Goal: Register for event/course

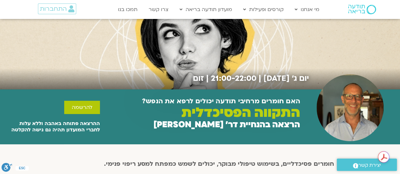
scroll to position [101, 0]
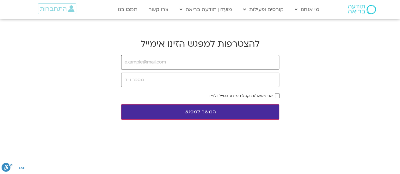
drag, startPoint x: 0, startPoint y: 0, endPoint x: 235, endPoint y: 58, distance: 241.7
click at [235, 58] on input "email" at bounding box center [200, 62] width 158 height 15
type input "[EMAIL_ADDRESS][DOMAIN_NAME]"
click at [242, 115] on button "המשך למפגש" at bounding box center [200, 111] width 158 height 15
click at [208, 80] on input "tel" at bounding box center [200, 80] width 158 height 15
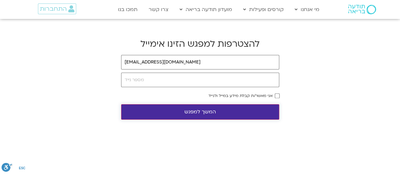
click at [202, 113] on button "המשך למפגש" at bounding box center [200, 111] width 158 height 15
type input "05374658223"
click at [200, 111] on button "המשך למפגש" at bounding box center [200, 111] width 158 height 15
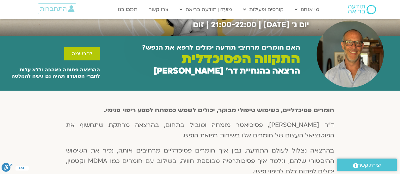
scroll to position [114, 0]
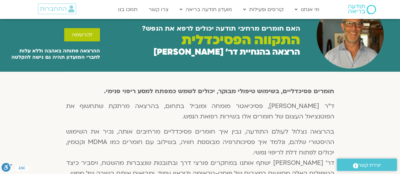
click at [85, 33] on span "להרשמה" at bounding box center [82, 35] width 21 height 6
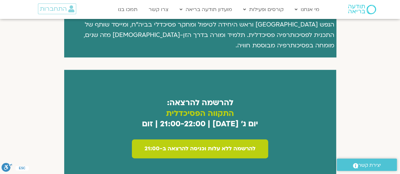
scroll to position [345, 0]
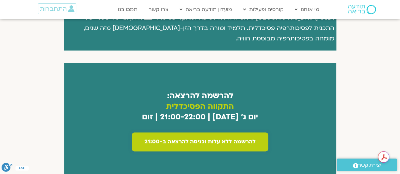
click at [202, 139] on span "להרשמה ללא עלות וכניסה להרצאה ב-21:00" at bounding box center [199, 142] width 111 height 6
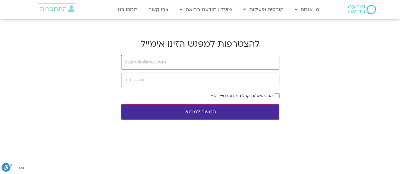
click at [203, 67] on input "email" at bounding box center [200, 62] width 158 height 15
type input "[EMAIL_ADDRESS][DOMAIN_NAME]"
click at [184, 79] on input "tel" at bounding box center [200, 80] width 158 height 15
type input "0546865111"
click at [204, 116] on button "המשך למפגש" at bounding box center [200, 111] width 158 height 15
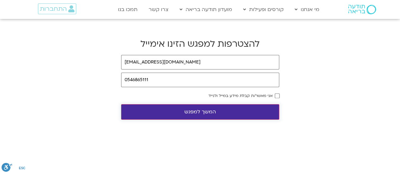
click at [202, 110] on button "המשך למפגש" at bounding box center [200, 111] width 158 height 15
